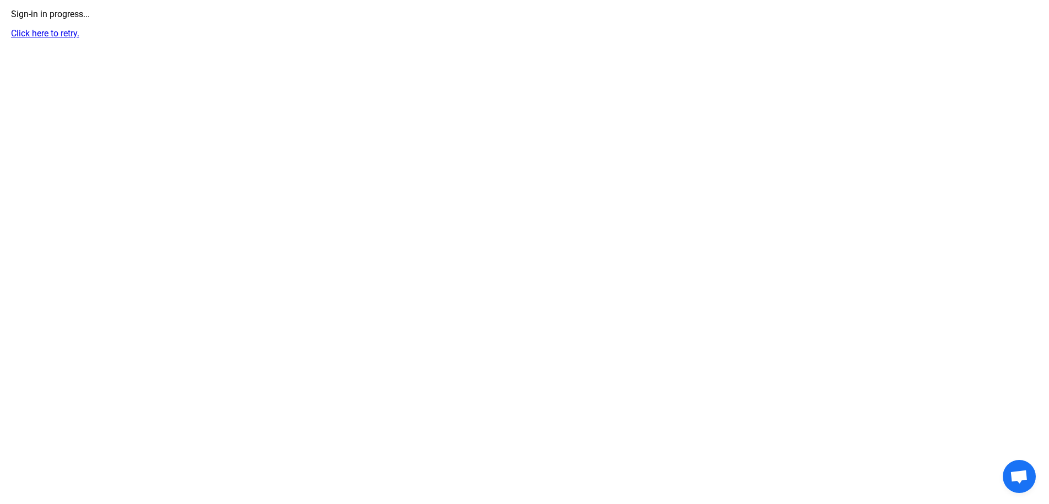
scroll to position [62, 0]
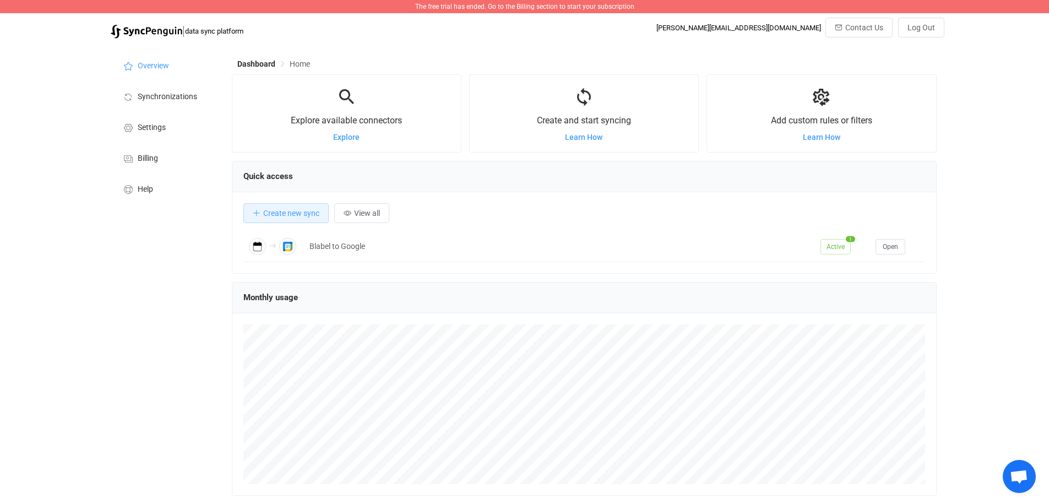
scroll to position [214, 705]
click at [579, 9] on span "The free trial has ended. Go to the Billing section to start your subscription" at bounding box center [524, 7] width 219 height 8
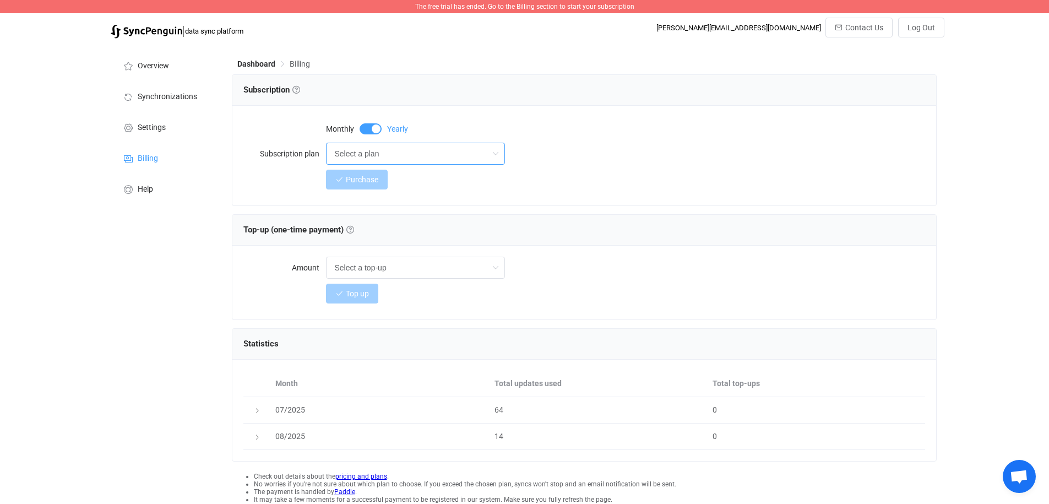
click at [395, 155] on input "Select a plan" at bounding box center [415, 154] width 179 height 22
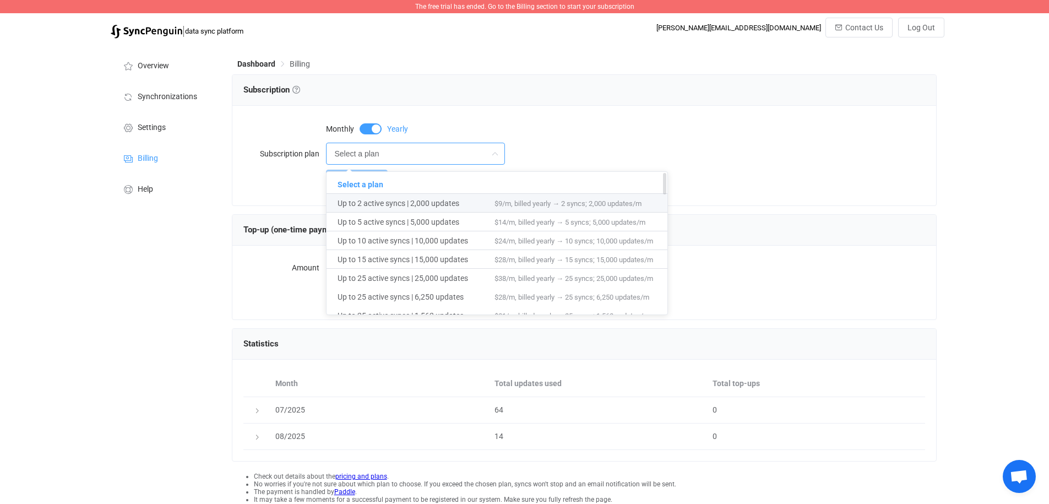
click at [402, 208] on span "Up to 2 active syncs | 2,000 updates" at bounding box center [416, 203] width 157 height 19
type input "Up to 2 active syncs | 2,000 updates"
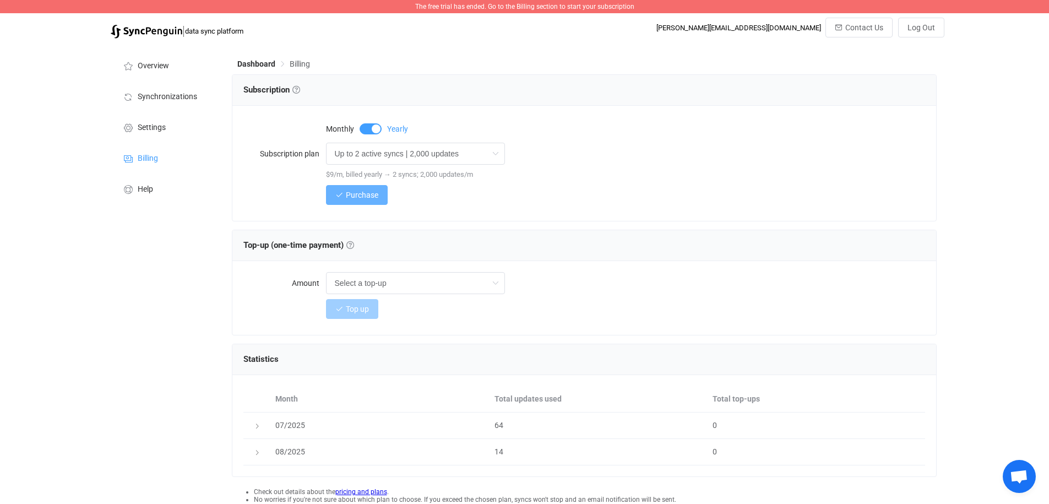
click at [350, 190] on button "Purchase" at bounding box center [357, 195] width 62 height 20
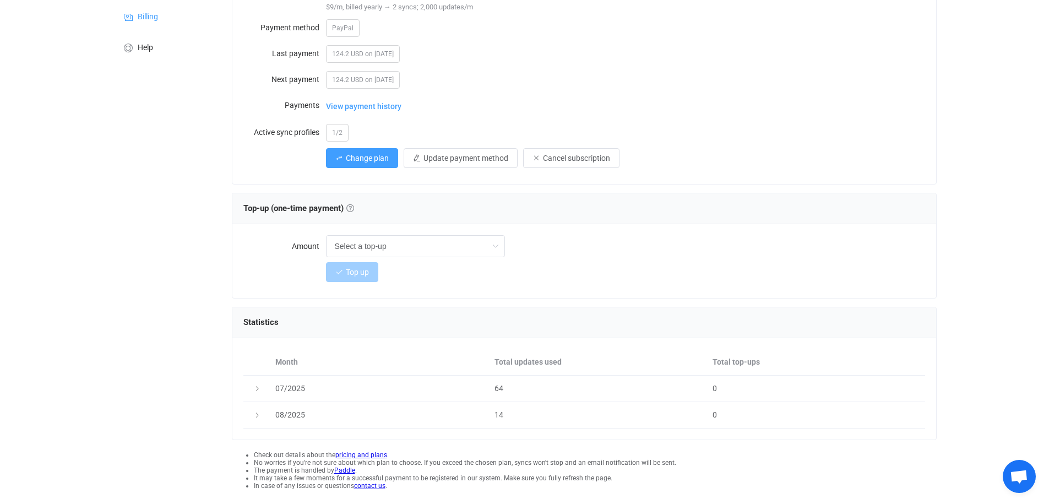
scroll to position [156, 0]
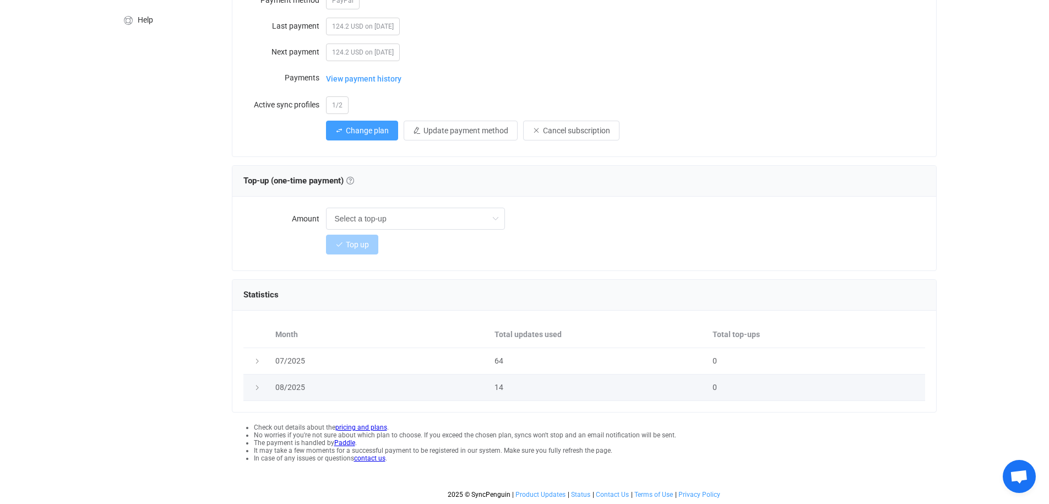
click at [260, 389] on div at bounding box center [256, 387] width 15 height 11
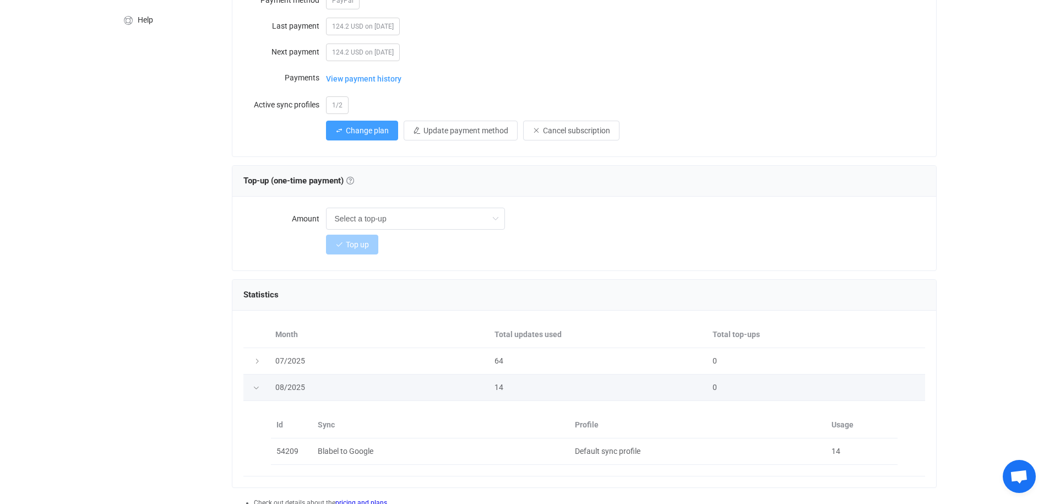
click at [260, 389] on div at bounding box center [256, 386] width 11 height 15
